Goal: Navigation & Orientation: Find specific page/section

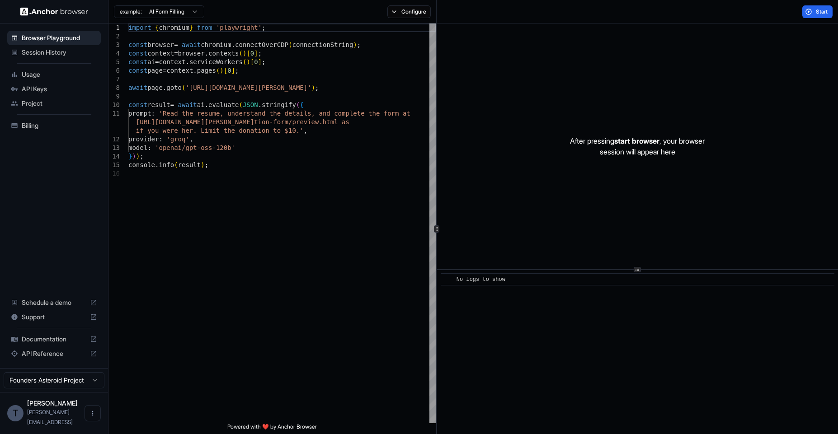
click at [53, 57] on div "Session History" at bounding box center [54, 52] width 94 height 14
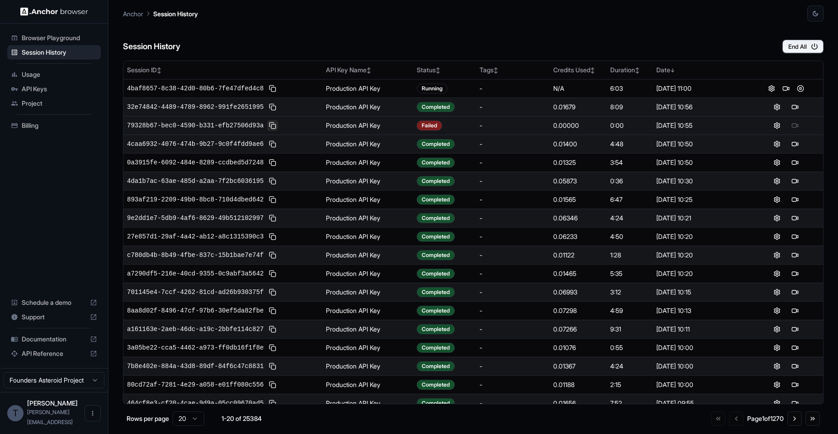
click at [271, 126] on button at bounding box center [272, 125] width 11 height 11
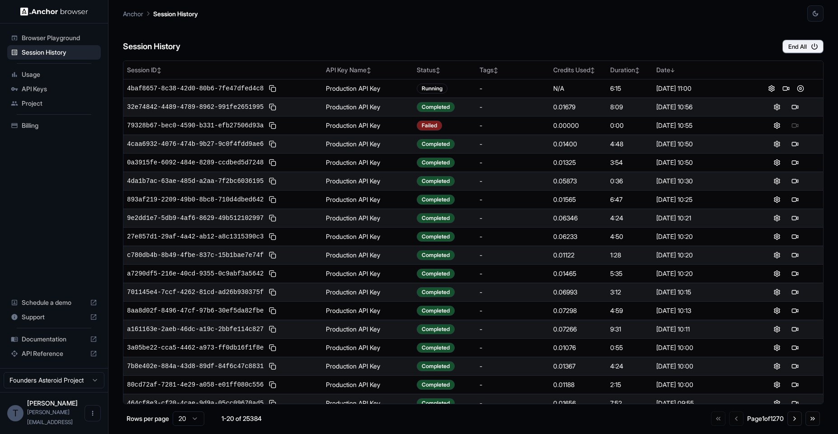
scroll to position [46, 0]
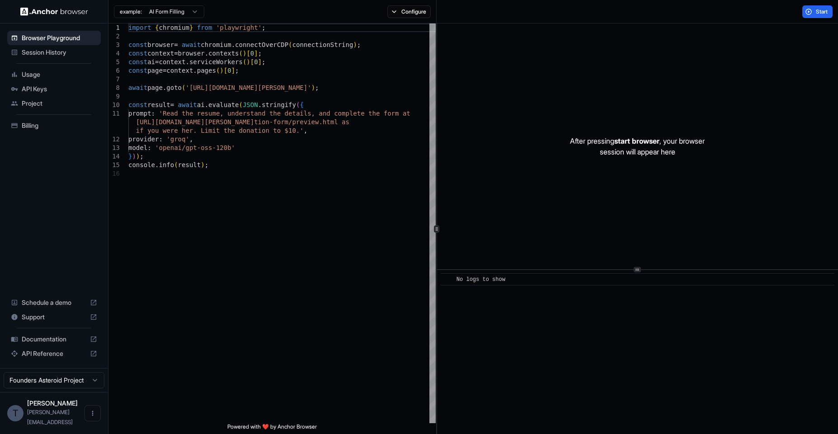
click at [45, 52] on span "Session History" at bounding box center [59, 52] width 75 height 9
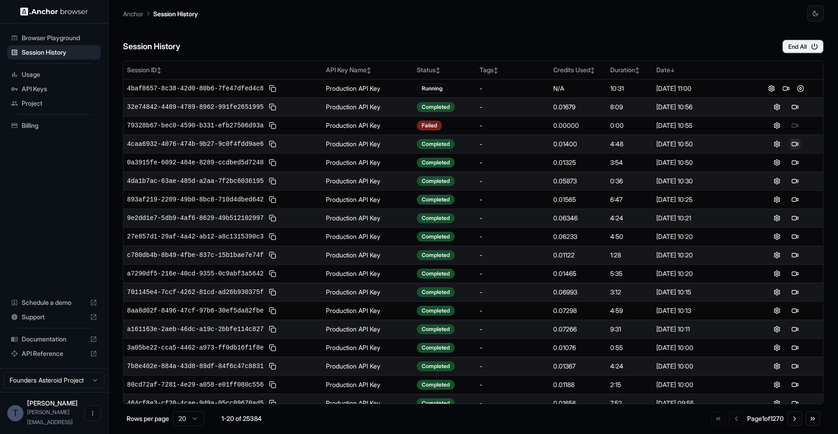
click at [793, 141] on button at bounding box center [795, 144] width 11 height 11
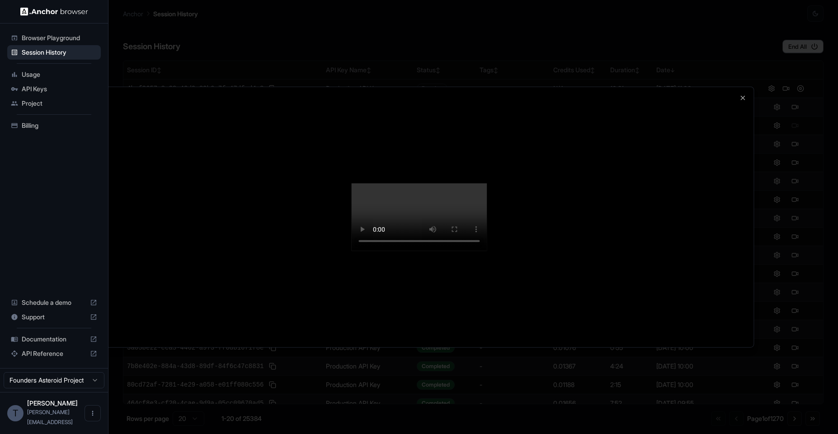
click at [377, 217] on video at bounding box center [419, 217] width 136 height 68
click at [745, 103] on div at bounding box center [418, 217] width 669 height 261
click at [741, 94] on icon "button" at bounding box center [742, 97] width 7 height 7
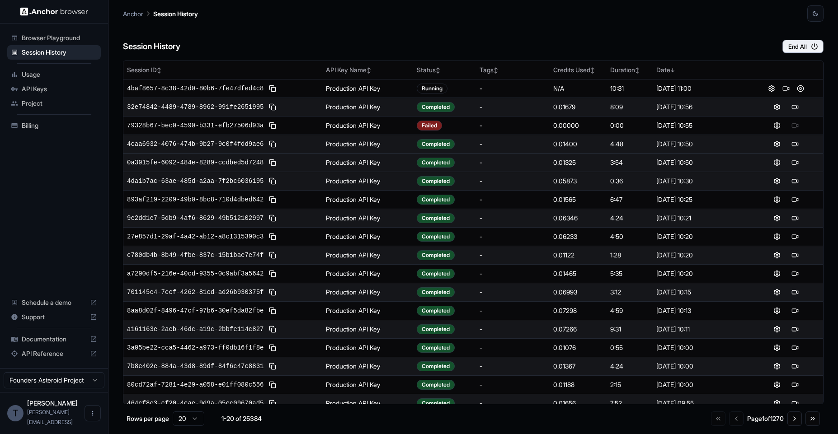
click at [791, 168] on td at bounding box center [786, 162] width 74 height 19
click at [790, 165] on button at bounding box center [795, 162] width 11 height 11
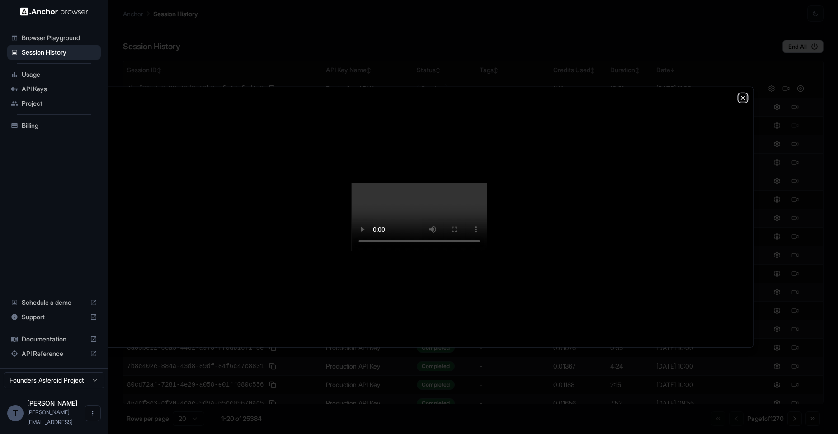
click at [741, 95] on icon "button" at bounding box center [742, 97] width 7 height 7
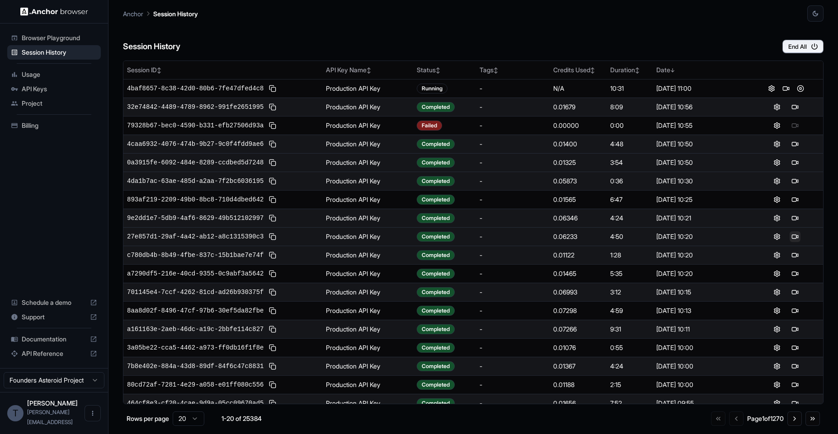
click at [792, 237] on button at bounding box center [795, 236] width 11 height 11
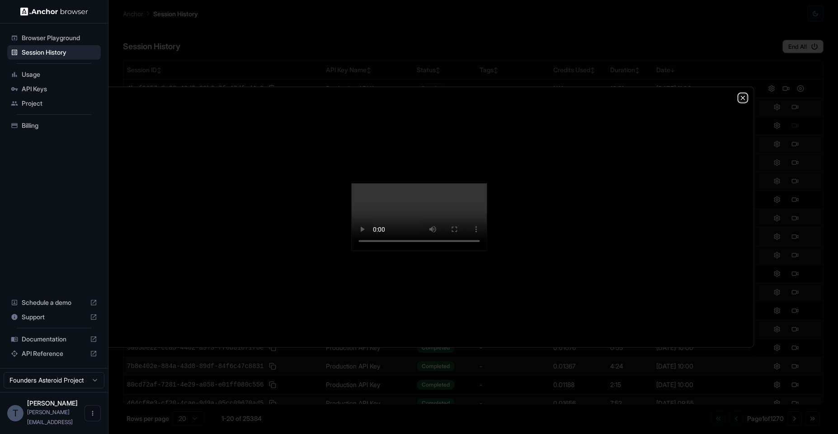
click at [739, 96] on icon "button" at bounding box center [742, 97] width 7 height 7
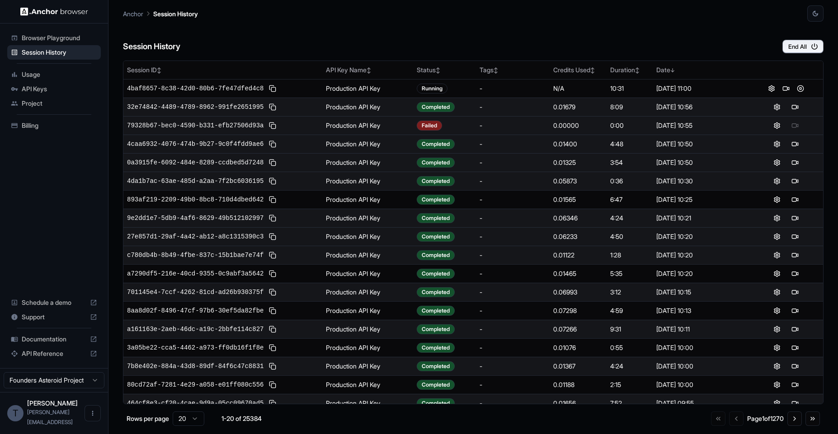
click at [789, 124] on div at bounding box center [785, 125] width 67 height 11
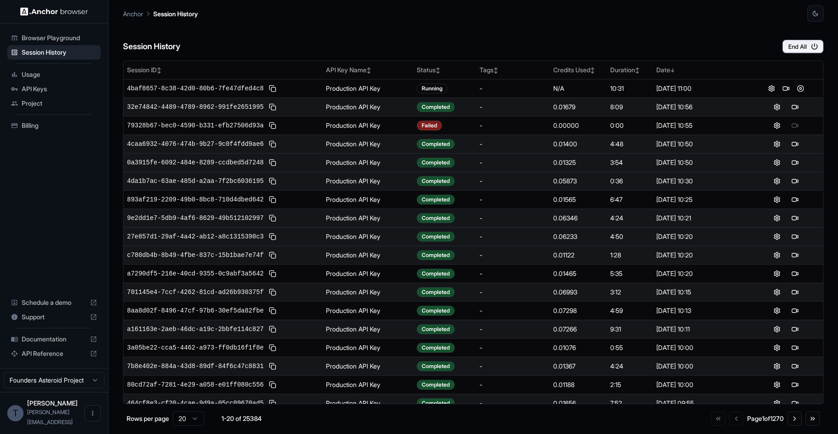
click at [703, 27] on div "Session History End All" at bounding box center [473, 38] width 700 height 32
click at [537, 47] on div "Session History End All" at bounding box center [473, 38] width 700 height 32
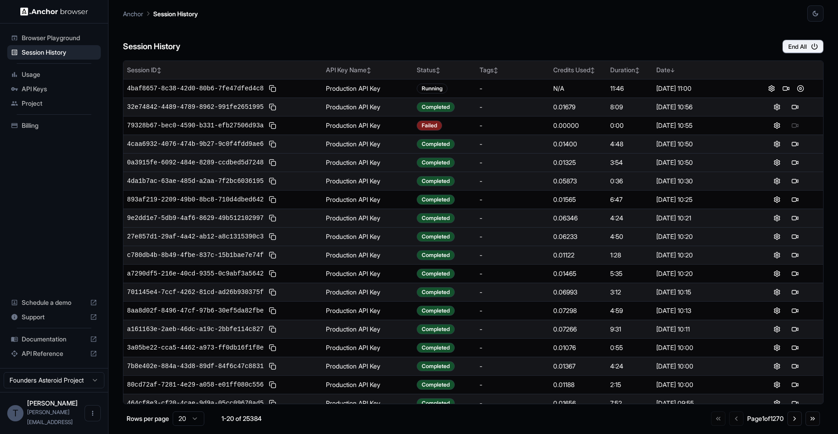
click at [520, 67] on div "Tags ↕" at bounding box center [512, 70] width 66 height 9
click at [520, 67] on div "Tags ↓" at bounding box center [512, 70] width 66 height 9
click at [190, 68] on div "Session ID ↕" at bounding box center [223, 70] width 192 height 9
click at [190, 68] on div "Session ID ↑" at bounding box center [223, 70] width 192 height 9
click at [687, 74] on div "Date ↕" at bounding box center [700, 70] width 89 height 9
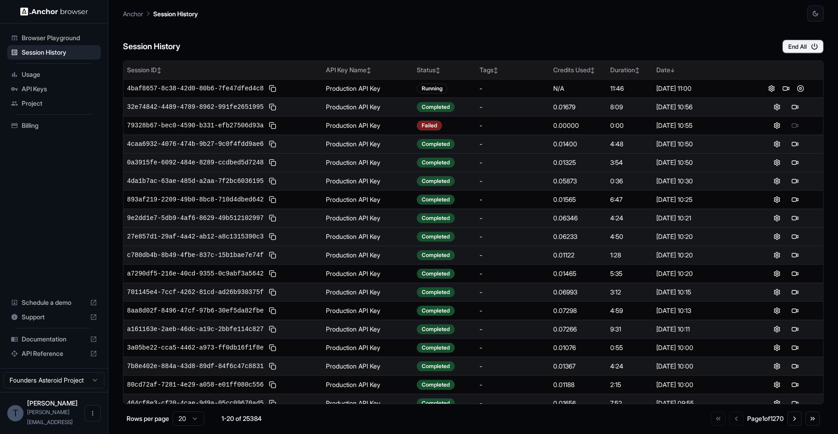
click at [687, 74] on div "Date ↓" at bounding box center [700, 70] width 89 height 9
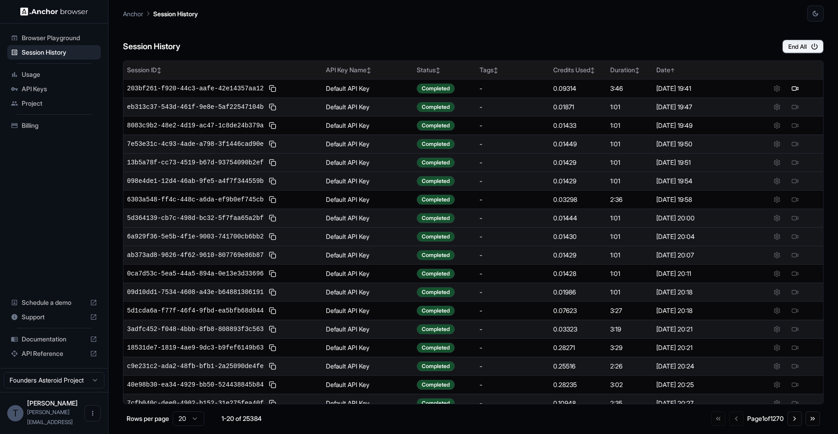
click at [690, 70] on div "Date ↑" at bounding box center [700, 70] width 89 height 9
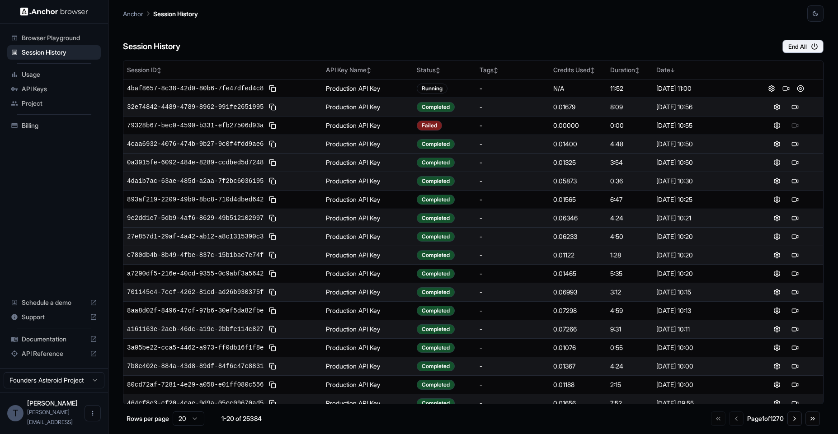
click at [663, 41] on div "Session History End All" at bounding box center [473, 38] width 700 height 32
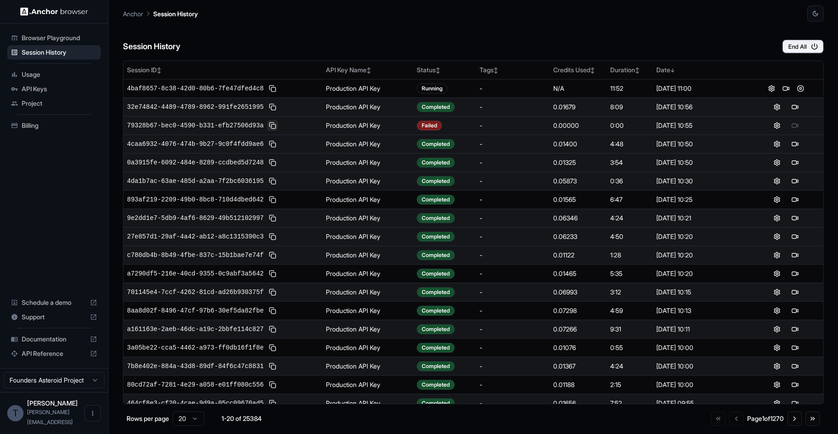
click at [271, 124] on button at bounding box center [272, 125] width 11 height 11
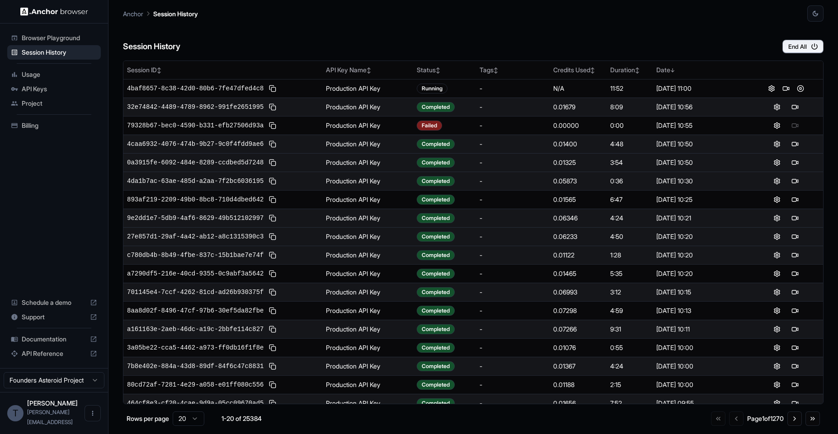
click at [522, 21] on div "Anchor Session History" at bounding box center [473, 11] width 700 height 22
